Goal: Information Seeking & Learning: Learn about a topic

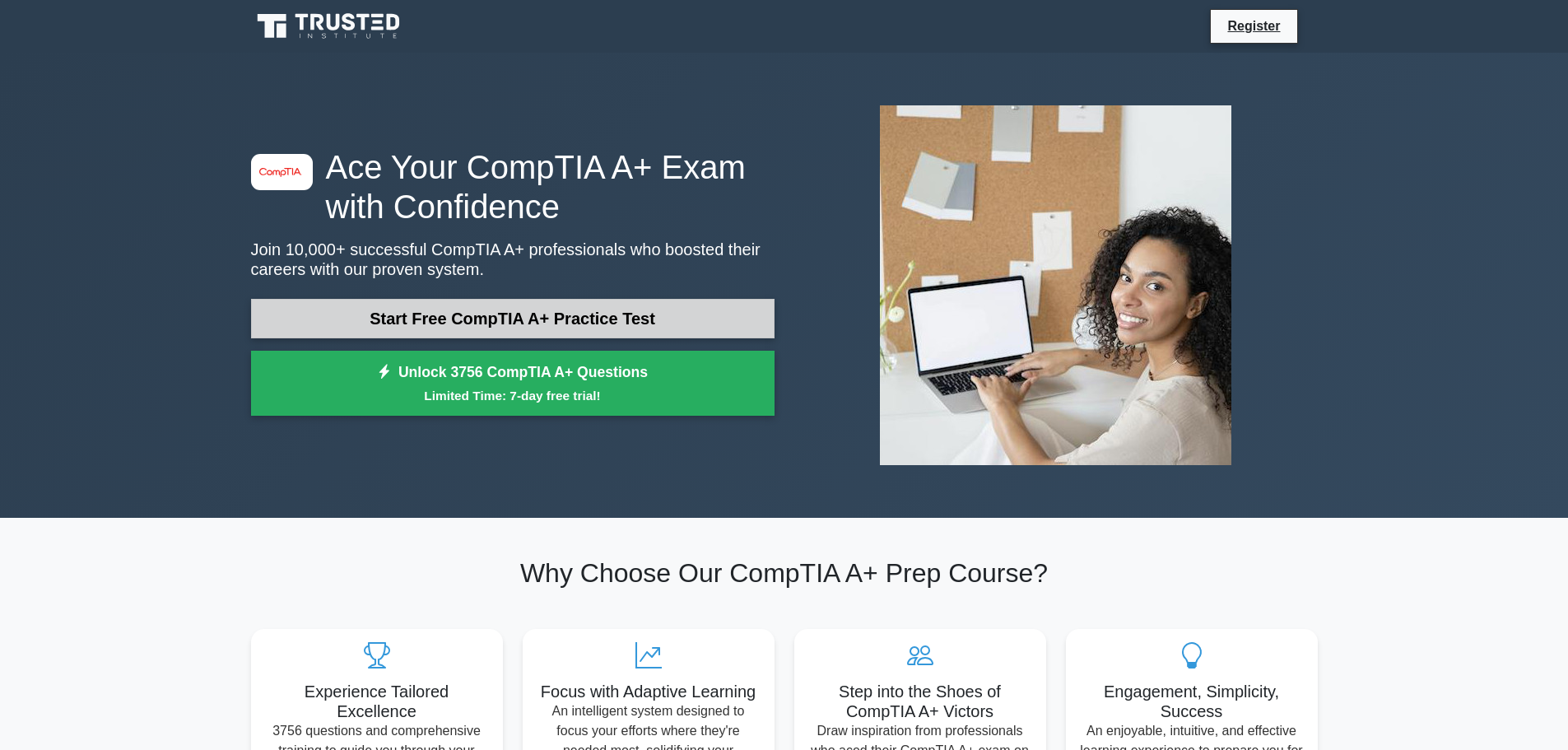
click at [418, 318] on link "Start Free CompTIA A+ Practice Test" at bounding box center [512, 319] width 523 height 40
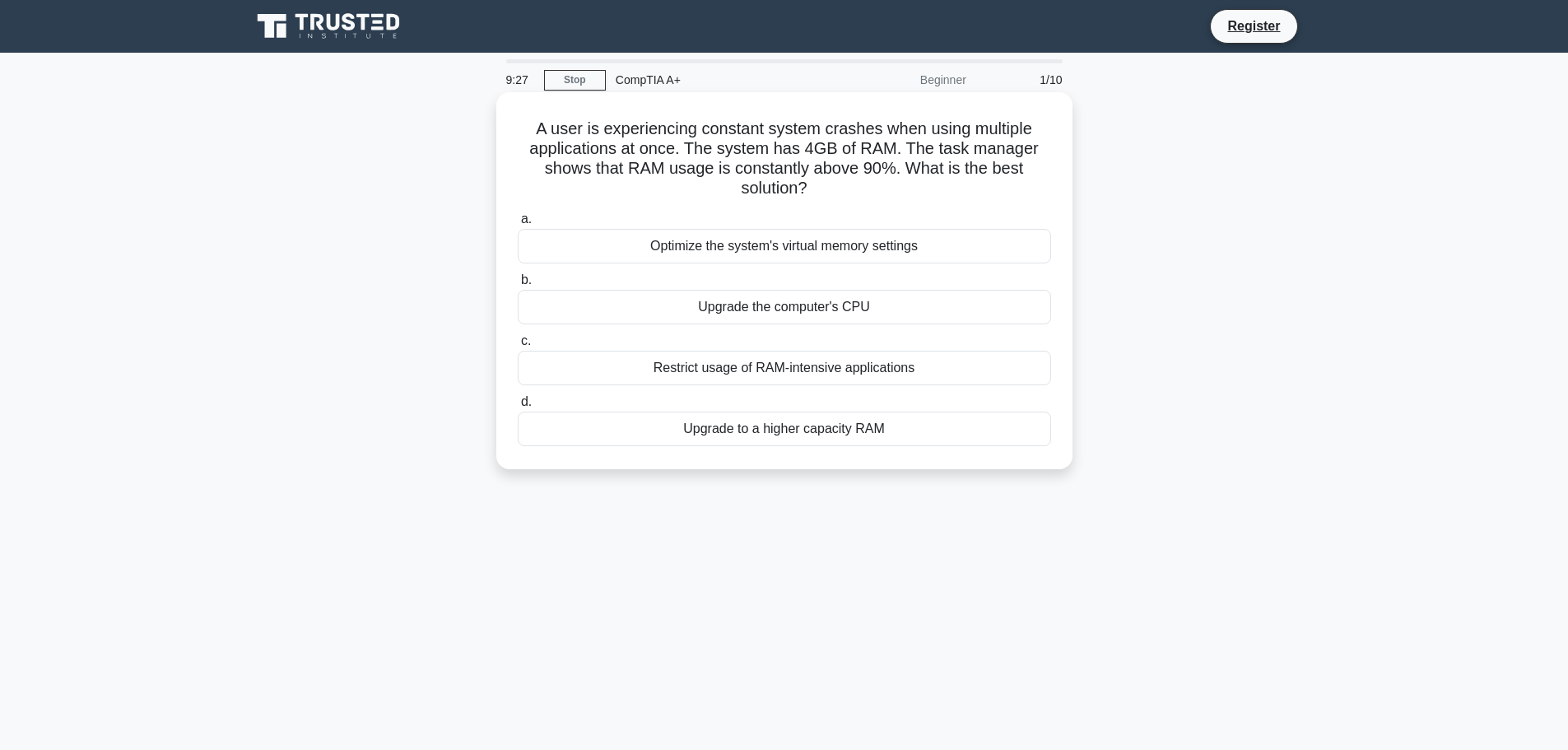
click at [855, 251] on div "Optimize the system's virtual memory settings" at bounding box center [784, 246] width 533 height 35
click at [517, 225] on input "a. Optimize the system's virtual memory settings" at bounding box center [517, 219] width 0 height 11
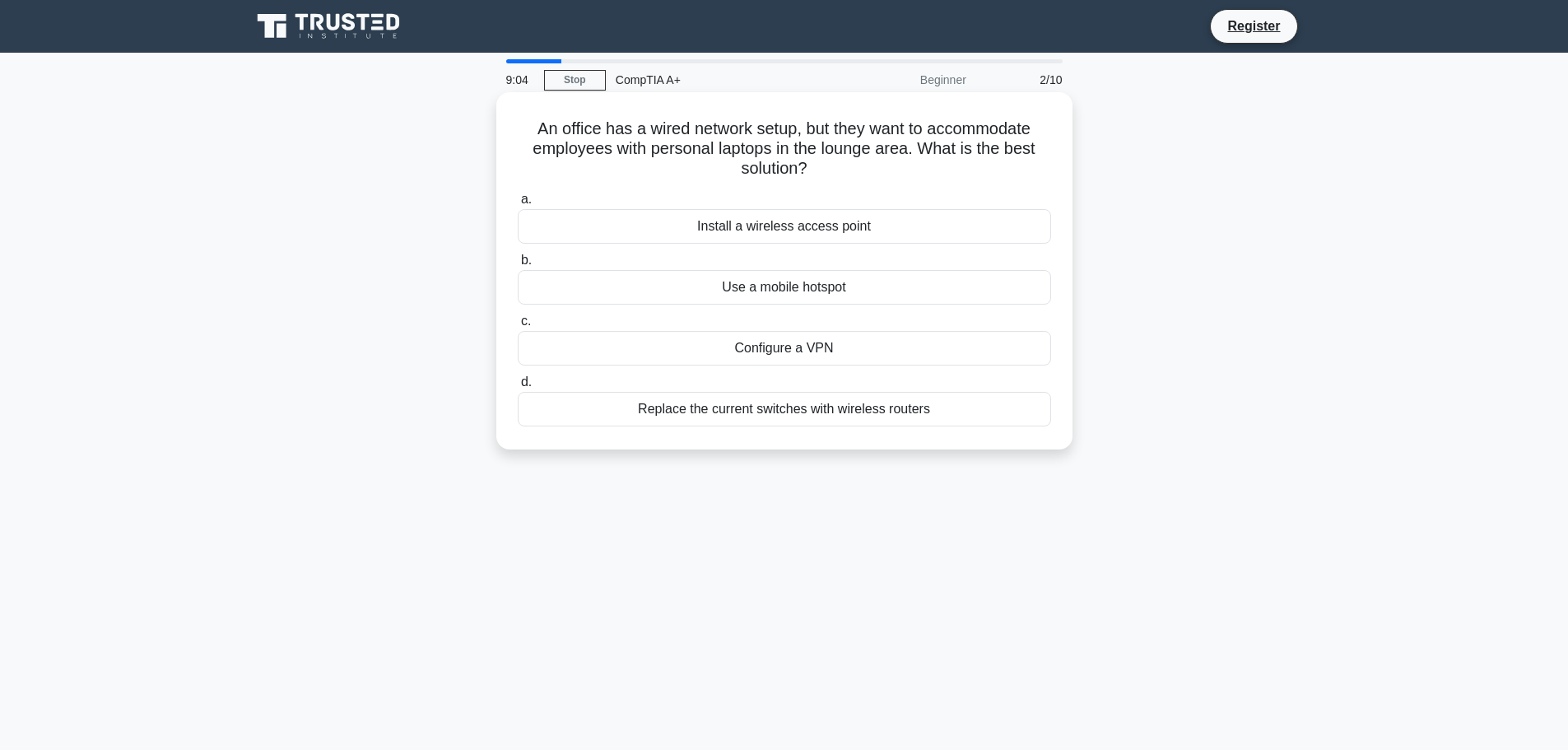
click at [787, 230] on div "Install a wireless access point" at bounding box center [784, 226] width 533 height 35
click at [517, 205] on input "a. Install a wireless access point" at bounding box center [517, 199] width 0 height 11
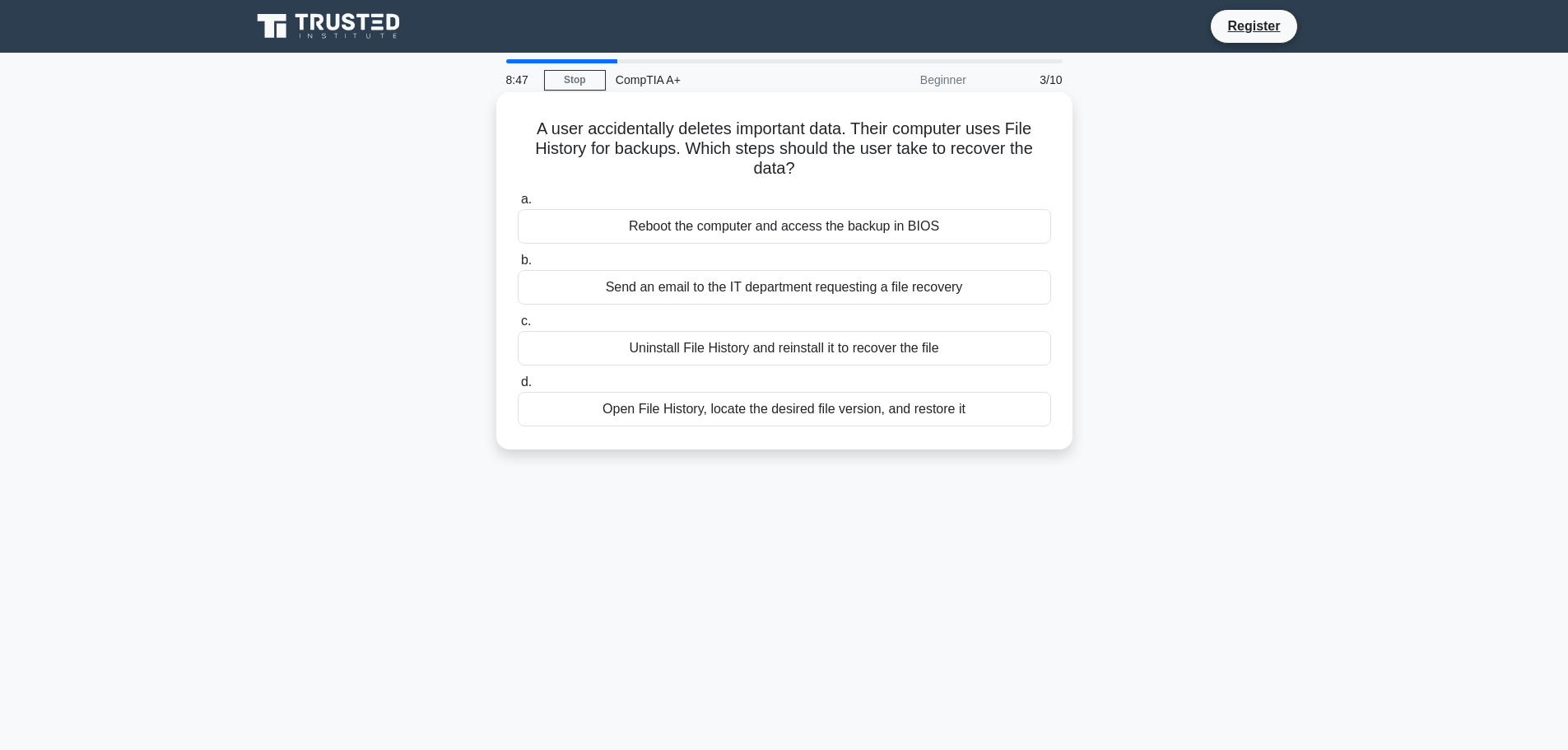
click at [703, 412] on div "Open File History, locate the desired file version, and restore it" at bounding box center [784, 409] width 533 height 35
click at [517, 387] on input "d. Open File History, locate the desired file version, and restore it" at bounding box center [517, 382] width 0 height 11
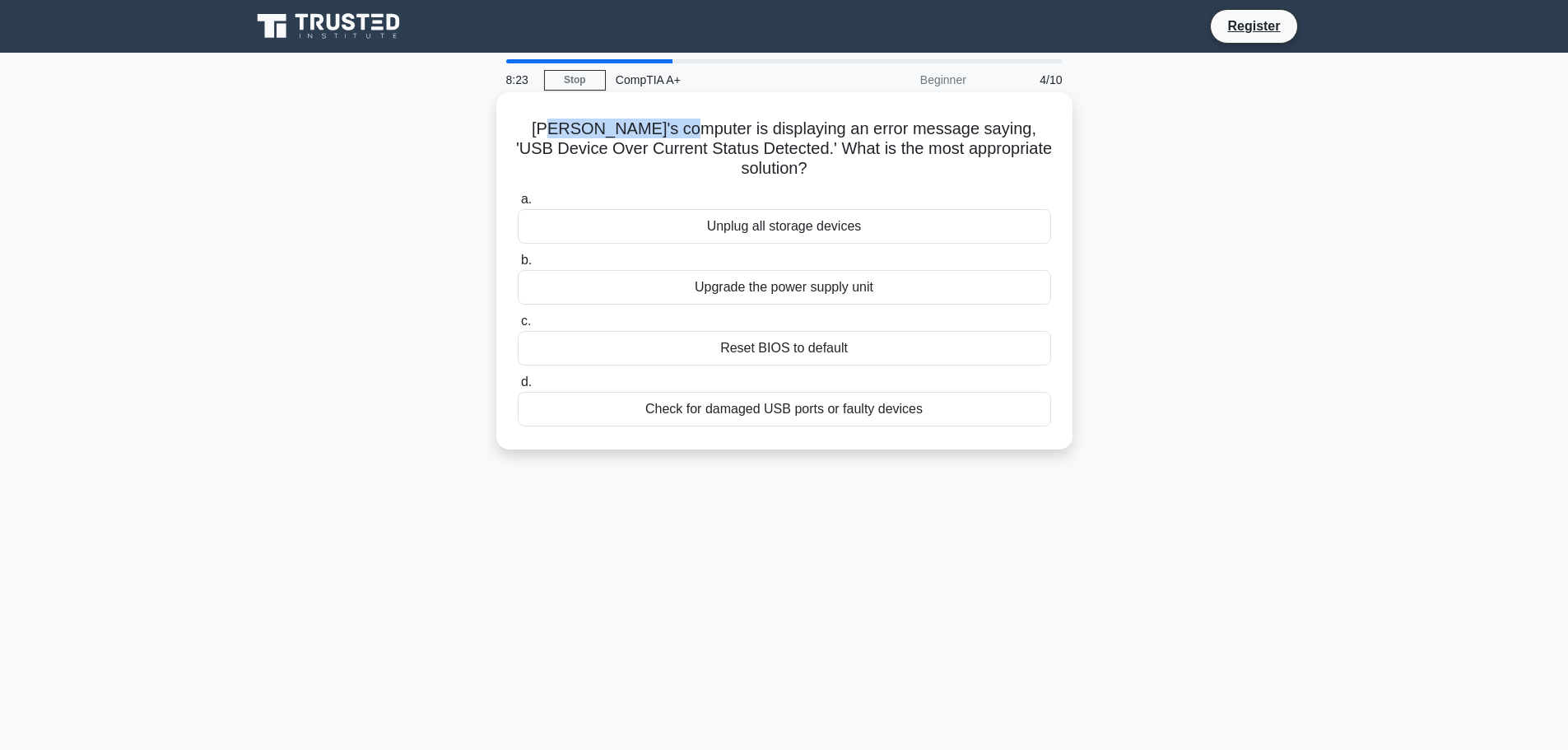
drag, startPoint x: 533, startPoint y: 134, endPoint x: 648, endPoint y: 128, distance: 115.2
click at [648, 128] on h5 "Jeff's computer is displaying an error message saying, 'USB Device Over Current…" at bounding box center [784, 149] width 536 height 61
click at [674, 135] on h5 "Jeff's computer is displaying an error message saying, 'USB Device Over Current…" at bounding box center [784, 149] width 536 height 61
drag, startPoint x: 529, startPoint y: 129, endPoint x: 677, endPoint y: 137, distance: 148.2
click at [670, 137] on h5 "Jeff's computer is displaying an error message saying, 'USB Device Over Current…" at bounding box center [784, 149] width 536 height 61
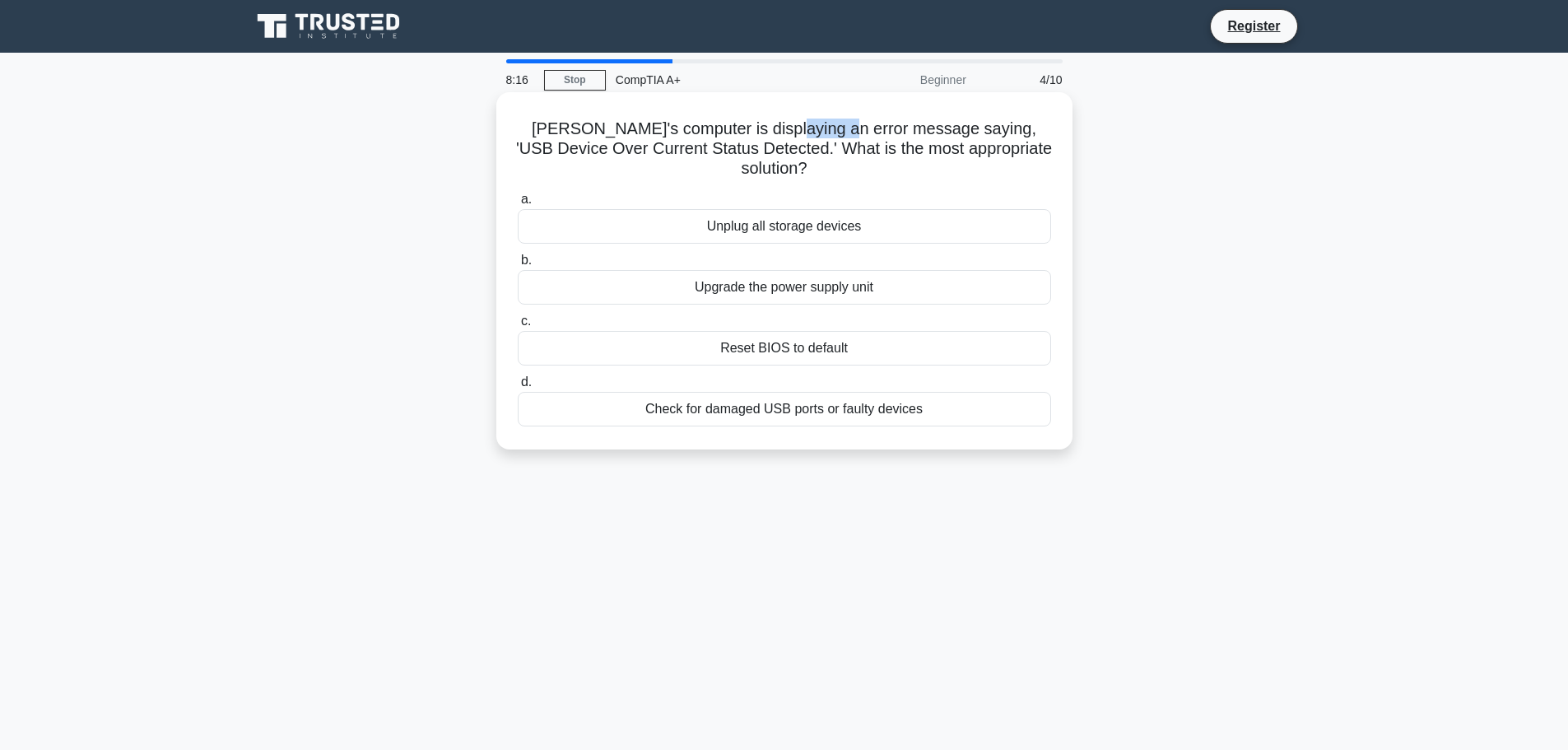
drag, startPoint x: 755, startPoint y: 126, endPoint x: 810, endPoint y: 129, distance: 55.1
click at [810, 129] on h5 "Jeff's computer is displaying an error message saying, 'USB Device Over Current…" at bounding box center [784, 149] width 536 height 61
click at [816, 393] on div "Check for damaged USB ports or faulty devices" at bounding box center [784, 409] width 533 height 35
click at [517, 387] on input "d. Check for damaged USB ports or faulty devices" at bounding box center [517, 382] width 0 height 11
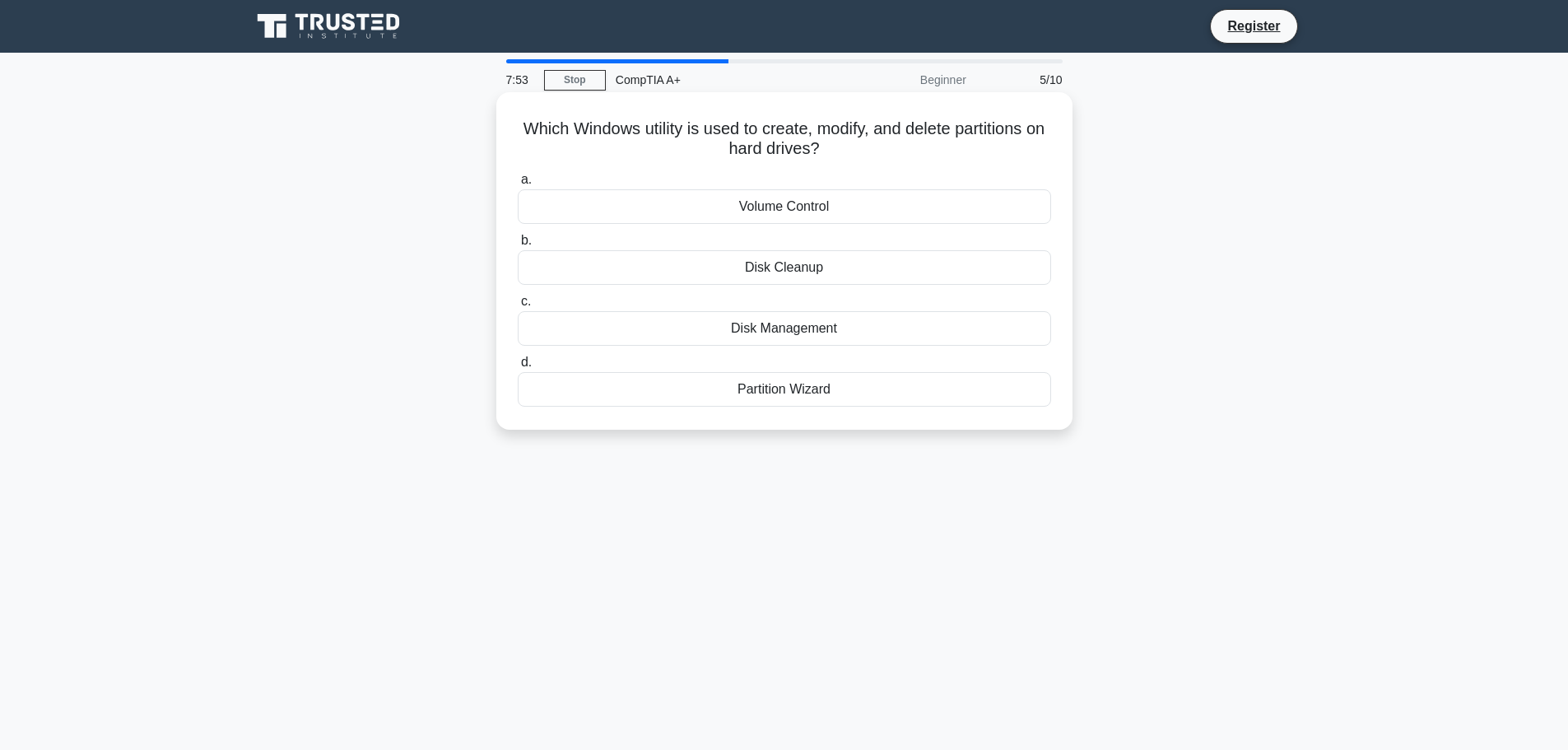
click at [777, 340] on div "Disk Management" at bounding box center [784, 329] width 533 height 35
click at [517, 307] on input "c. Disk Management" at bounding box center [517, 301] width 0 height 11
click at [778, 332] on div "PS/2 port" at bounding box center [784, 329] width 533 height 35
click at [517, 307] on input "c. PS/2 port" at bounding box center [517, 301] width 0 height 11
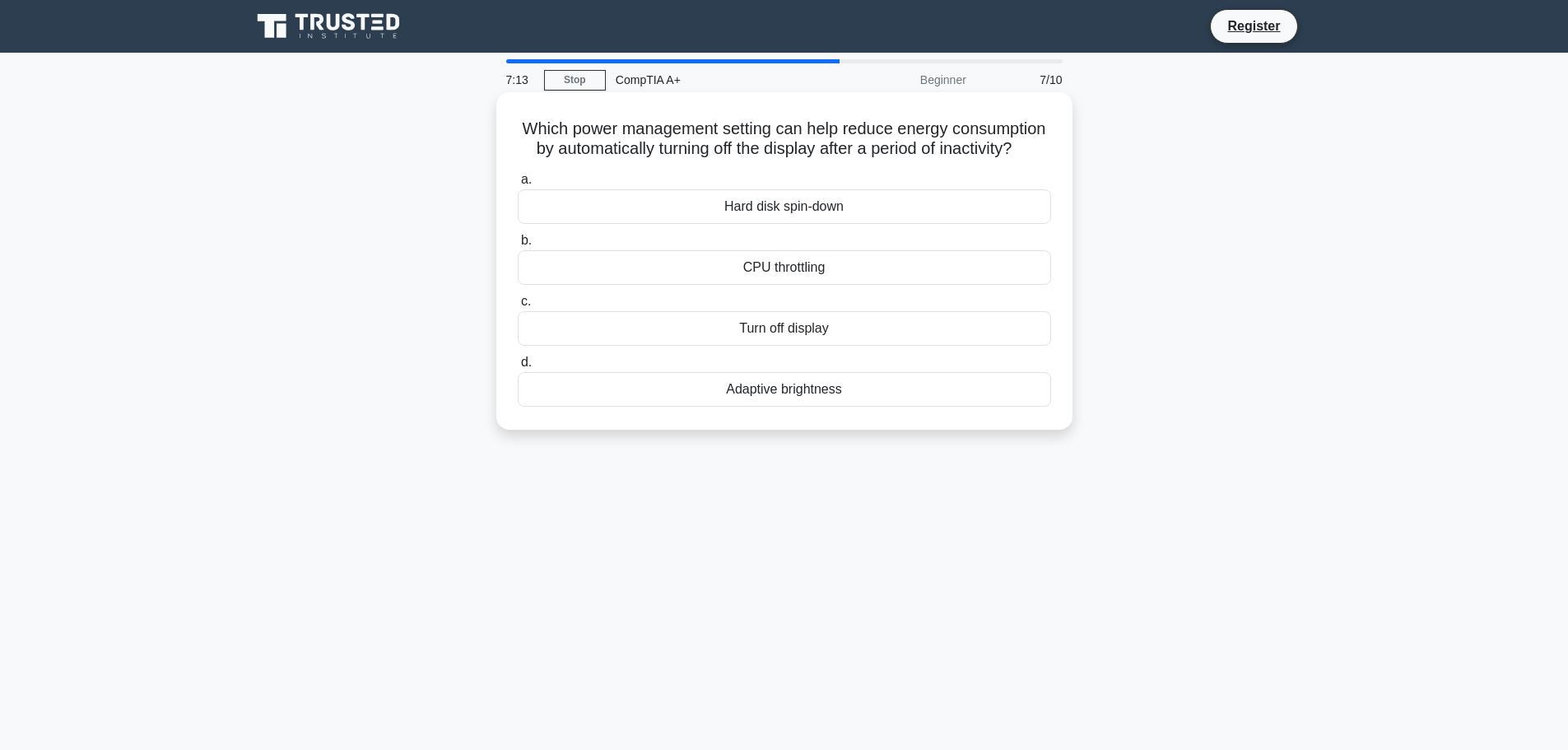
click at [735, 346] on div "Turn off display" at bounding box center [784, 329] width 533 height 35
click at [517, 307] on input "c. Turn off display" at bounding box center [517, 301] width 0 height 11
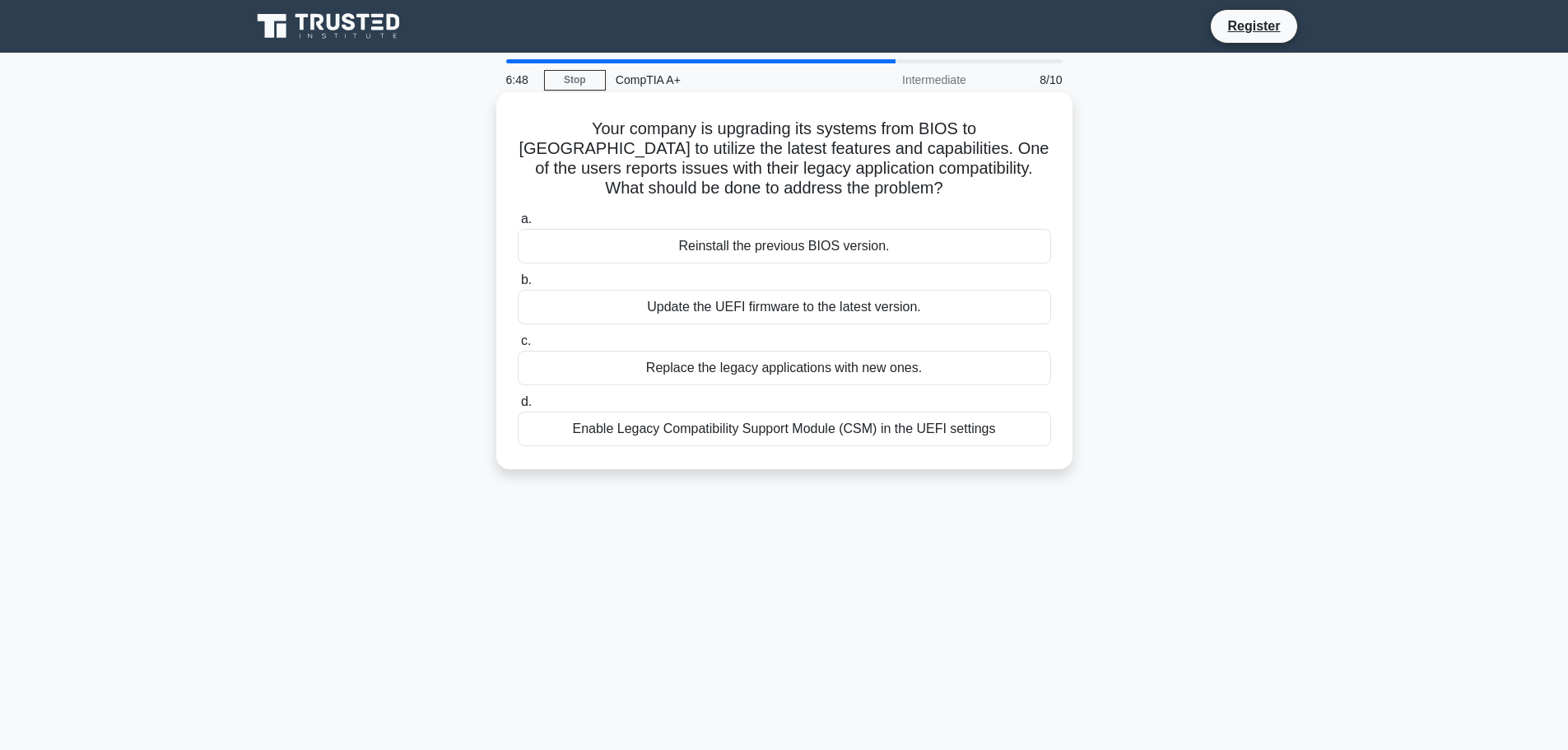
click at [844, 434] on div "Enable Legacy Compatibility Support Module (CSM) in the UEFI settings" at bounding box center [784, 429] width 533 height 35
click at [517, 407] on input "d. Enable Legacy Compatibility Support Module (CSM) in the UEFI settings" at bounding box center [517, 402] width 0 height 11
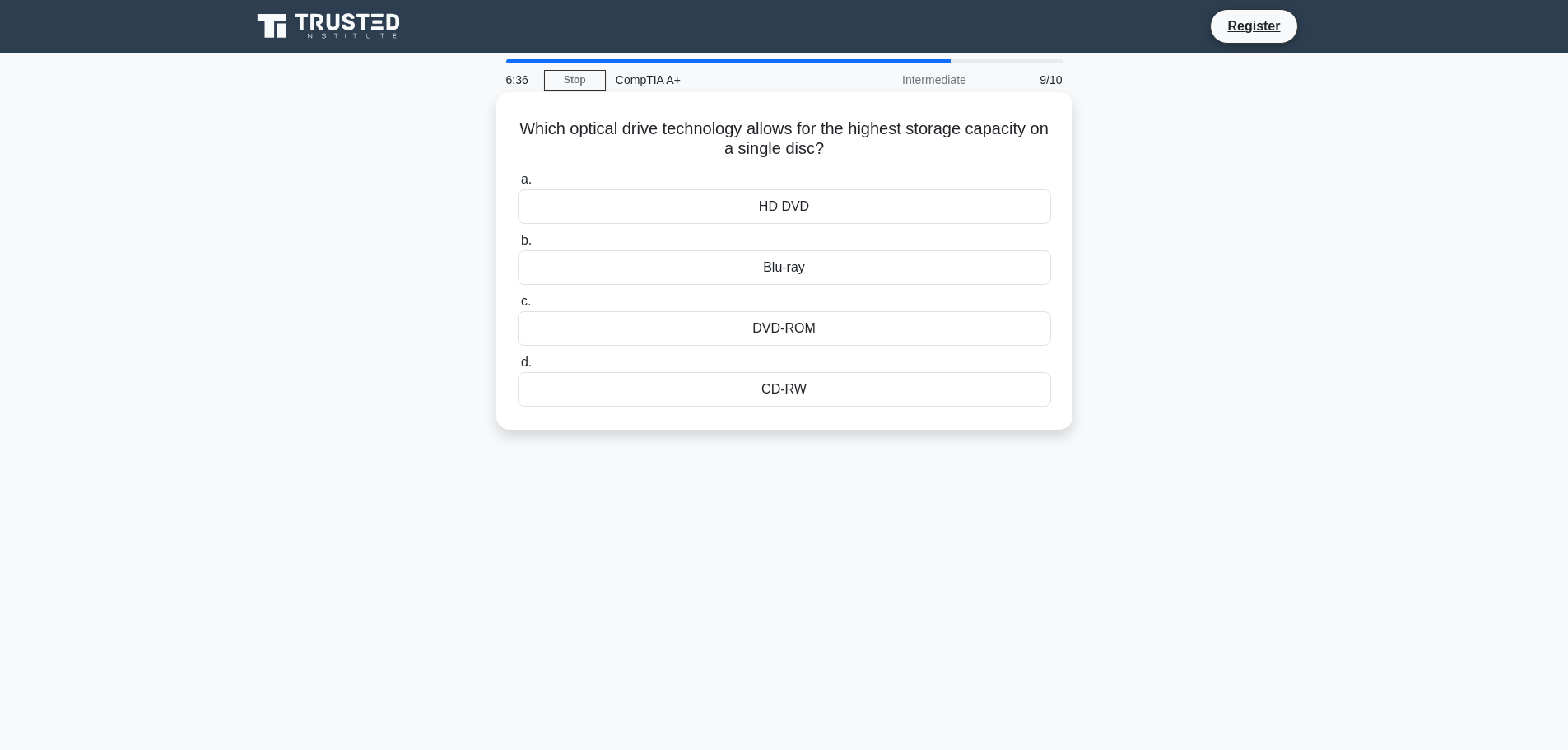
click at [768, 270] on div "Blu-ray" at bounding box center [784, 268] width 533 height 35
click at [517, 246] on input "b. Blu-ray" at bounding box center [517, 241] width 0 height 11
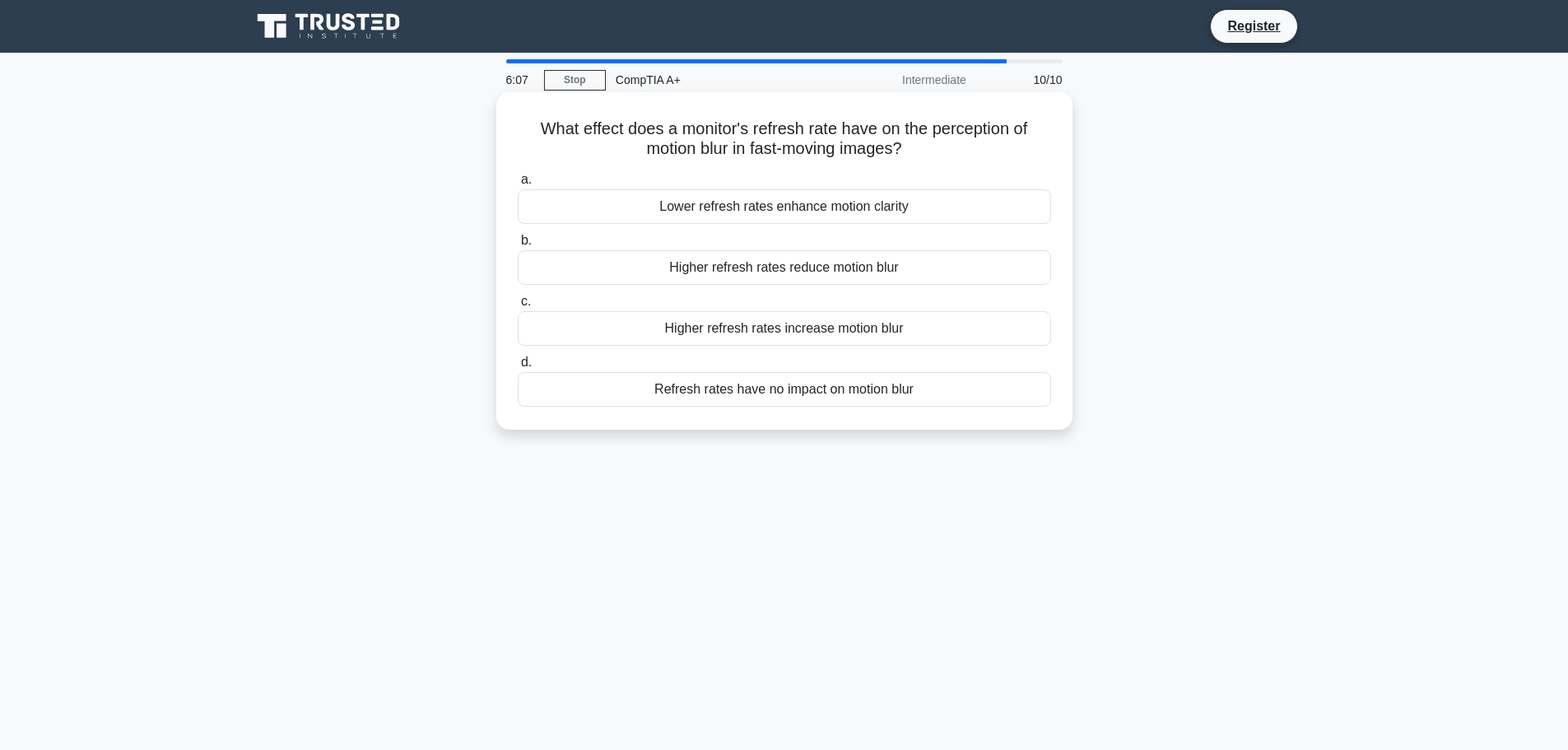
click at [799, 270] on div "Higher refresh rates reduce motion blur" at bounding box center [784, 268] width 533 height 35
click at [517, 246] on input "b. Higher refresh rates reduce motion blur" at bounding box center [517, 241] width 0 height 11
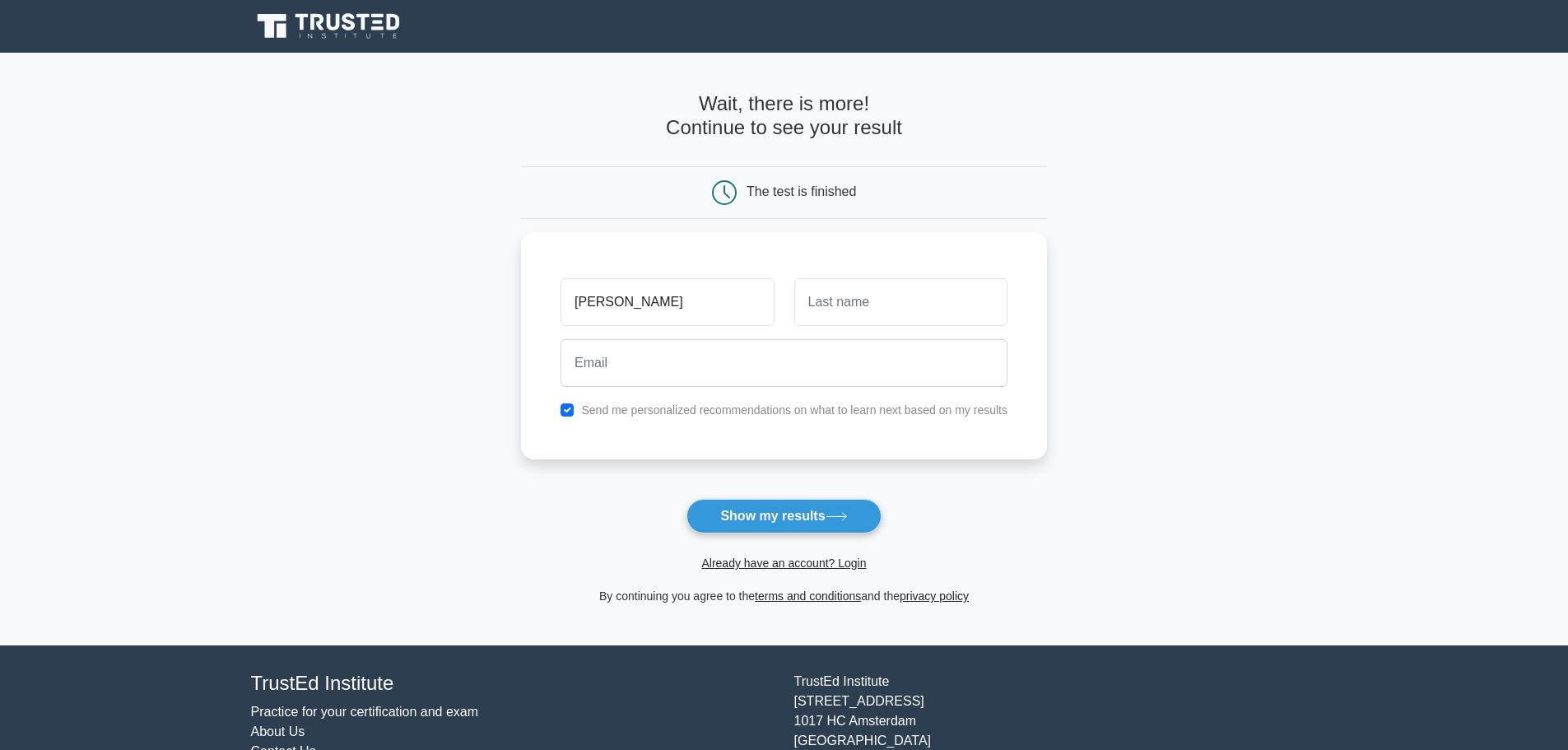
type input "[PERSON_NAME]"
type input "Chapman"
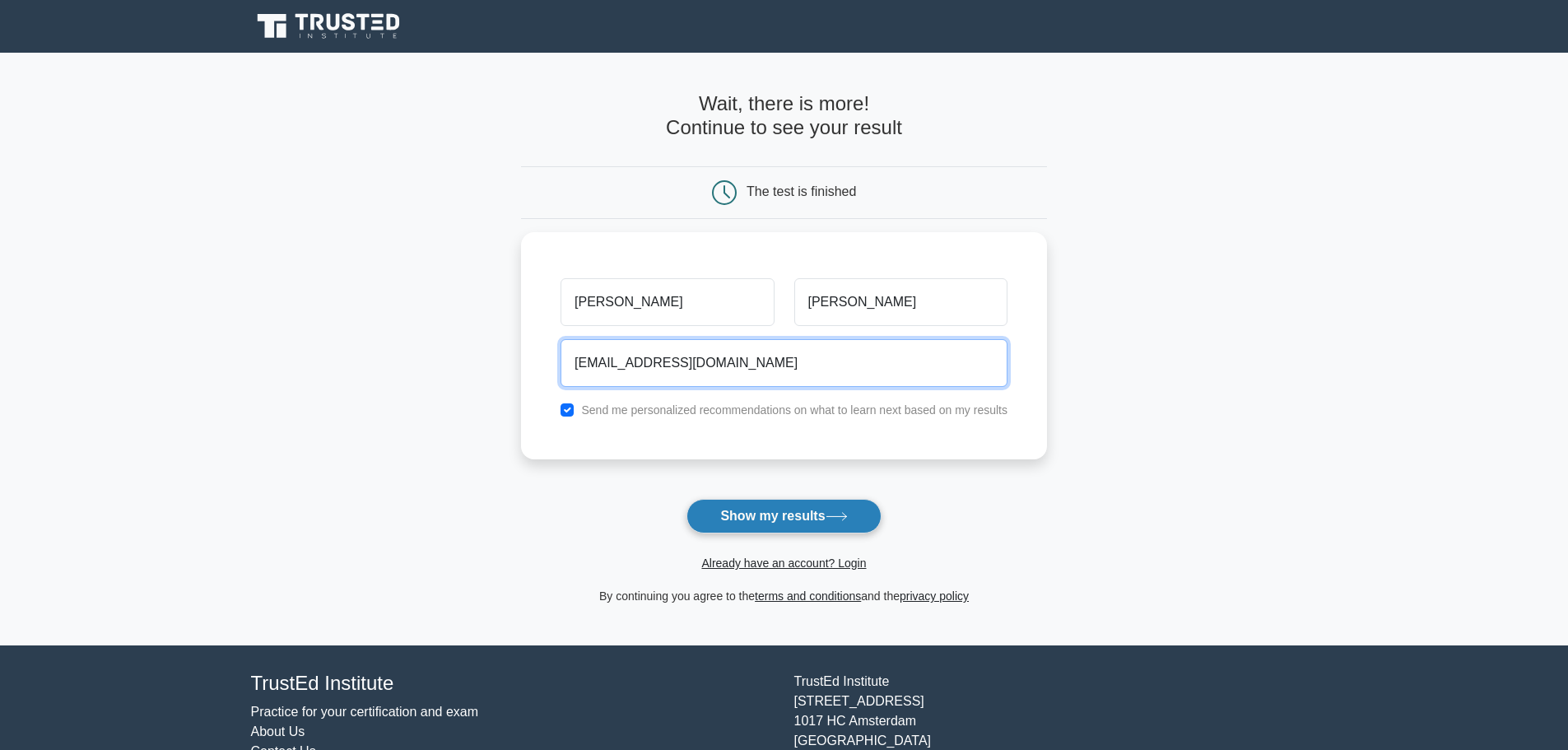
type input "chapical2020@gmail.com"
click at [787, 514] on button "Show my results" at bounding box center [784, 516] width 194 height 35
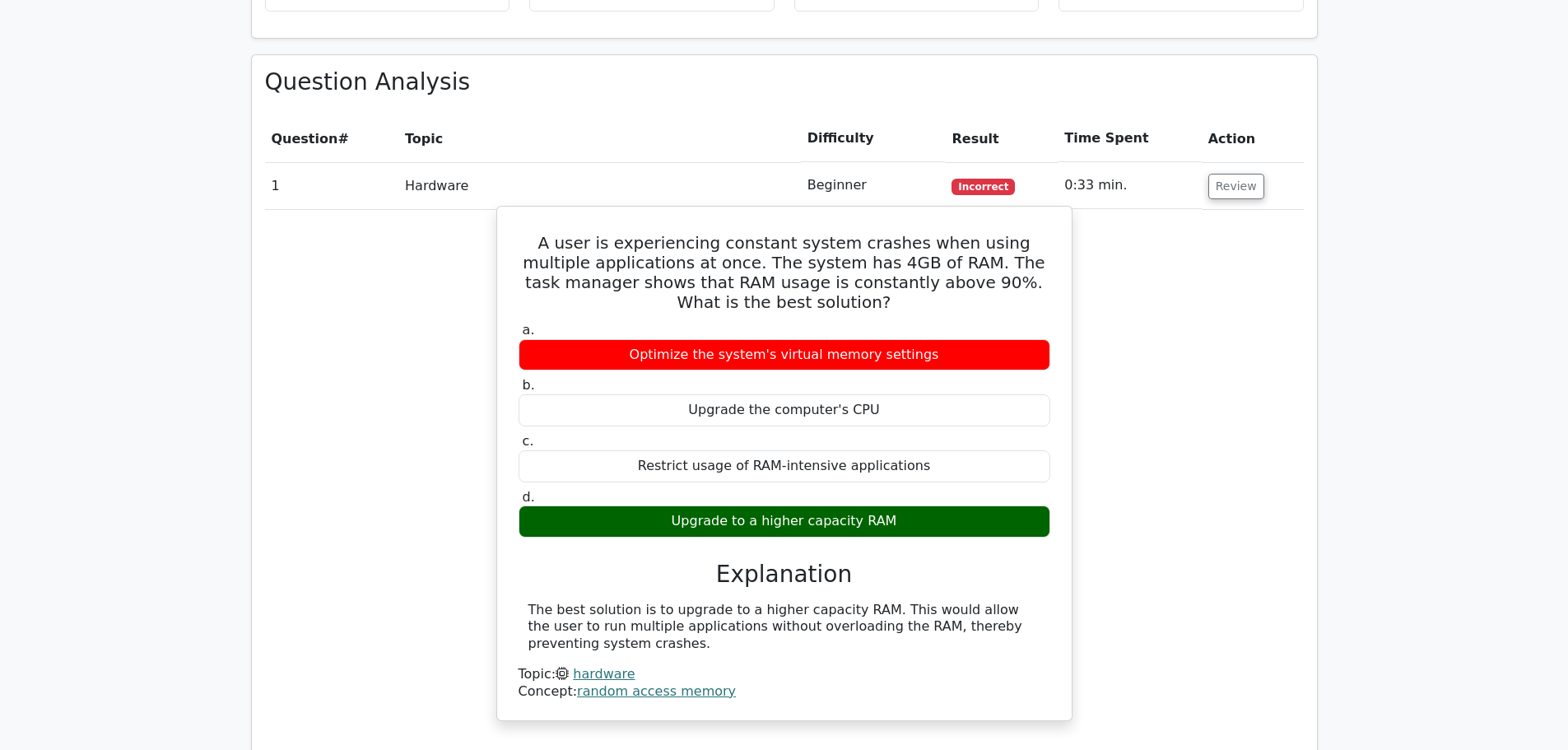
scroll to position [1070, 0]
